Goal: Task Accomplishment & Management: Use online tool/utility

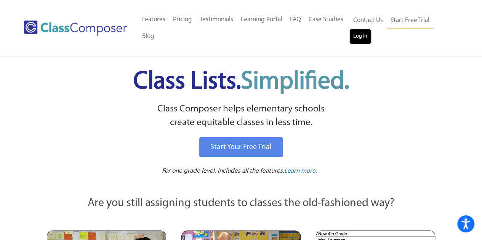
click at [362, 35] on link "Log In" at bounding box center [360, 36] width 22 height 15
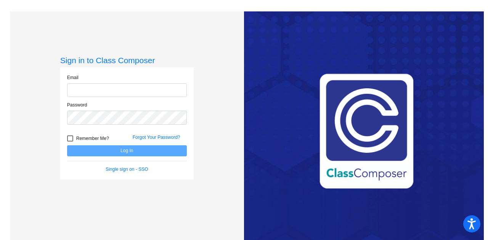
type input "[EMAIL_ADDRESS][DOMAIN_NAME]"
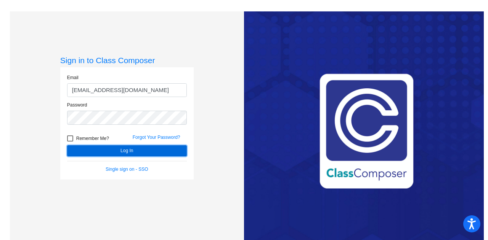
click at [129, 154] on button "Log In" at bounding box center [127, 151] width 120 height 11
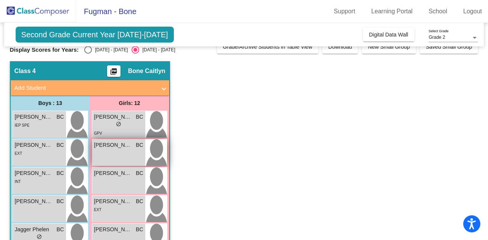
scroll to position [11, 0]
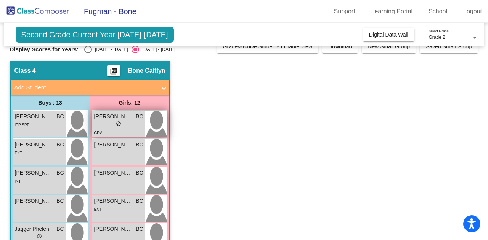
click at [122, 126] on div "lock do_not_disturb_alt" at bounding box center [118, 125] width 49 height 8
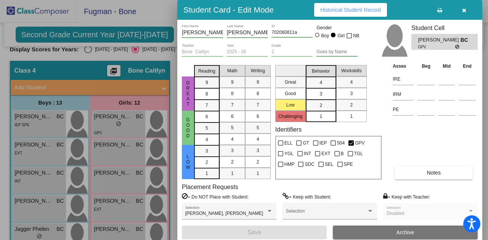
click at [463, 11] on icon "button" at bounding box center [464, 10] width 4 height 5
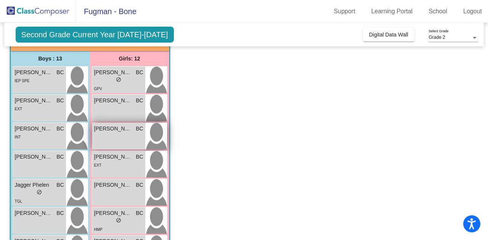
scroll to position [62, 0]
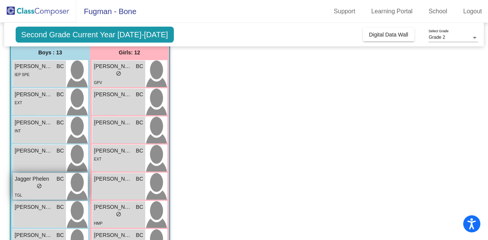
click at [38, 188] on span "do_not_disturb_alt" at bounding box center [39, 186] width 5 height 5
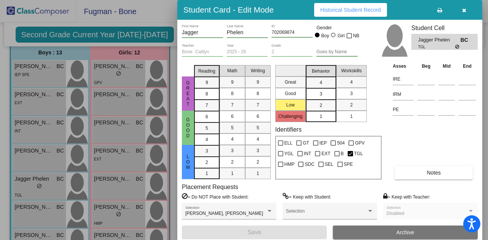
click at [466, 13] on button "button" at bounding box center [464, 10] width 24 height 14
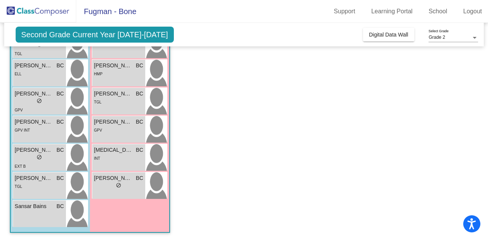
scroll to position [257, 0]
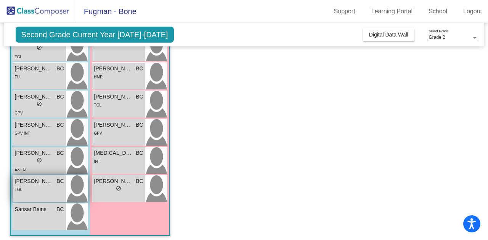
click at [38, 176] on div "[PERSON_NAME] BC lock do_not_disturb_alt TGL" at bounding box center [39, 189] width 53 height 27
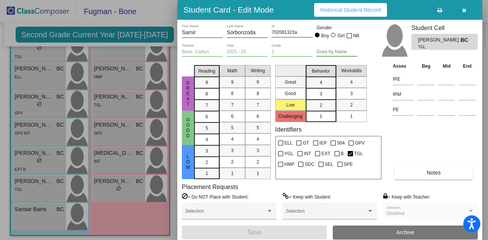
click at [144, 151] on div at bounding box center [244, 120] width 488 height 240
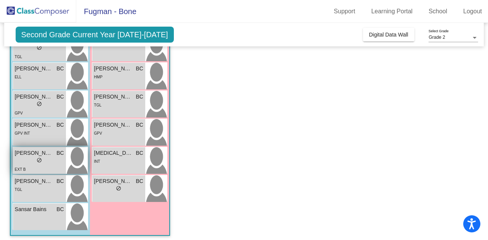
click at [50, 158] on div "lock do_not_disturb_alt" at bounding box center [39, 161] width 49 height 8
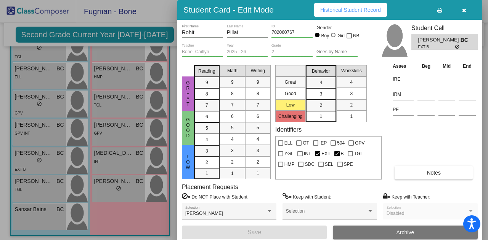
click at [134, 162] on div at bounding box center [244, 120] width 488 height 240
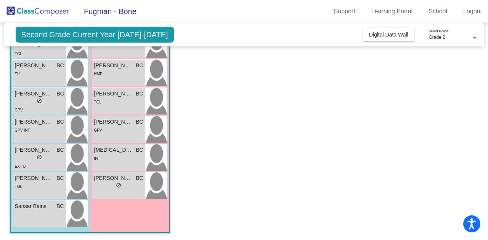
scroll to position [0, 0]
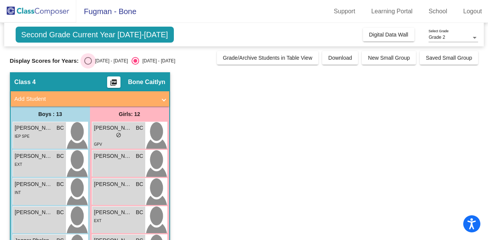
click at [100, 58] on div "[DATE] - [DATE]" at bounding box center [110, 61] width 36 height 7
click at [88, 65] on input "[DATE] - [DATE]" at bounding box center [88, 65] width 0 height 0
radio input "true"
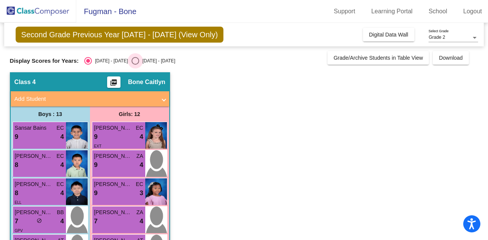
click at [139, 61] on div "[DATE] - [DATE]" at bounding box center [157, 61] width 36 height 7
click at [135, 65] on input "[DATE] - [DATE]" at bounding box center [135, 65] width 0 height 0
radio input "true"
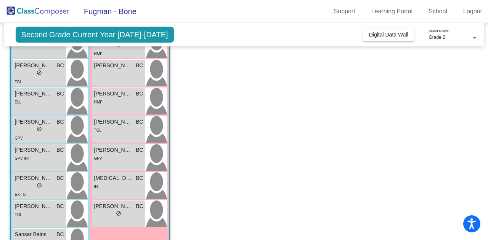
scroll to position [260, 0]
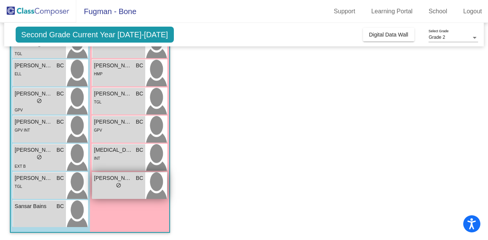
click at [125, 192] on div "[PERSON_NAME] BC lock do_not_disturb_alt" at bounding box center [118, 186] width 53 height 27
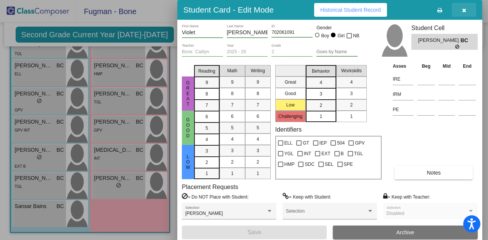
click at [461, 8] on button "button" at bounding box center [464, 10] width 24 height 14
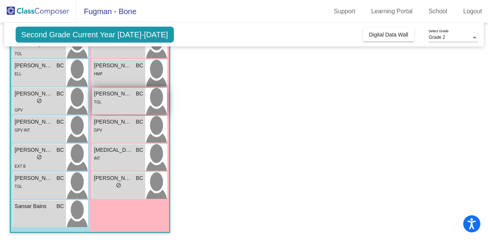
click at [118, 104] on div "TGL" at bounding box center [118, 102] width 49 height 8
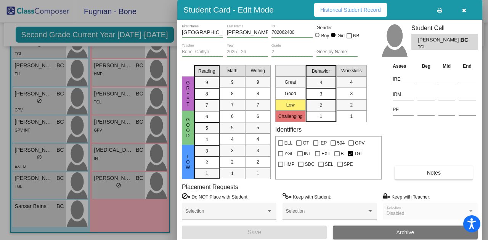
click at [460, 9] on button "button" at bounding box center [464, 10] width 24 height 14
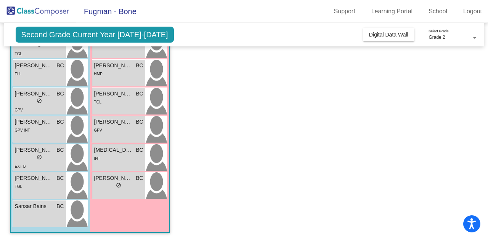
click at [43, 13] on img at bounding box center [38, 11] width 76 height 22
click at [108, 98] on div "TGL" at bounding box center [118, 102] width 49 height 8
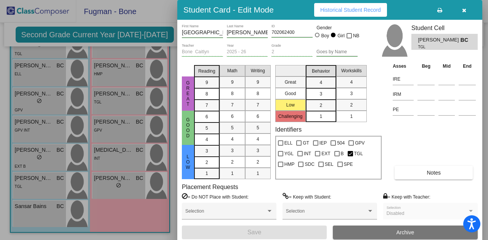
click at [349, 14] on button "Historical Student Record" at bounding box center [350, 10] width 73 height 14
click at [107, 151] on div at bounding box center [244, 120] width 488 height 240
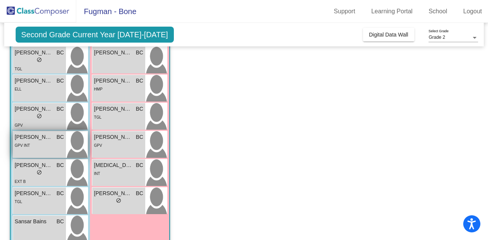
scroll to position [244, 0]
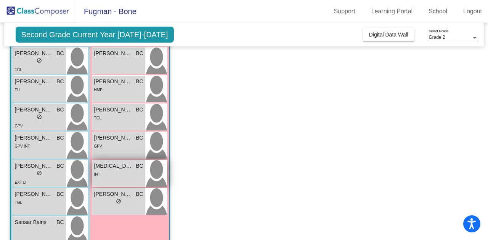
click at [131, 175] on div "INT" at bounding box center [118, 174] width 49 height 8
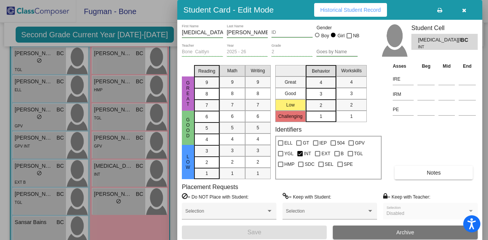
click at [101, 137] on div at bounding box center [244, 120] width 488 height 240
